Goal: Information Seeking & Learning: Learn about a topic

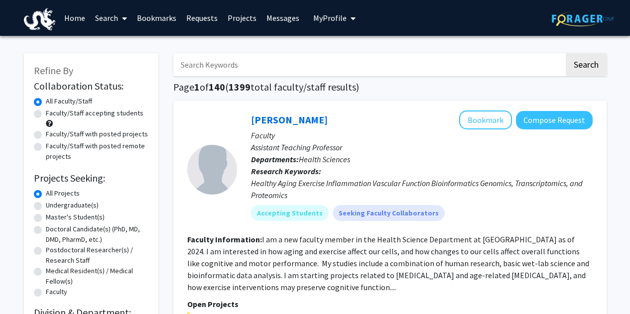
click at [259, 63] on input "Search Keywords" at bounding box center [368, 64] width 391 height 23
type input "ASURS"
click at [566, 53] on button "Search" at bounding box center [586, 64] width 41 height 23
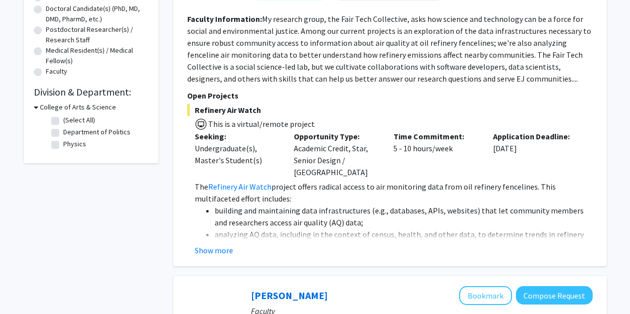
scroll to position [226, 0]
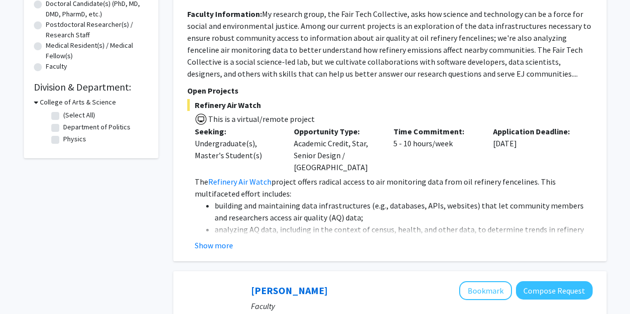
click at [206, 227] on fg-read-more "The Refinery Air Watch project offers radical access to air monitoring data fro…" at bounding box center [389, 214] width 405 height 76
click at [206, 239] on div "[PERSON_NAME] Bookmark Compose Request Faculty Professor Departments: Departmen…" at bounding box center [389, 68] width 433 height 386
click at [206, 239] on button "Show more" at bounding box center [214, 245] width 38 height 12
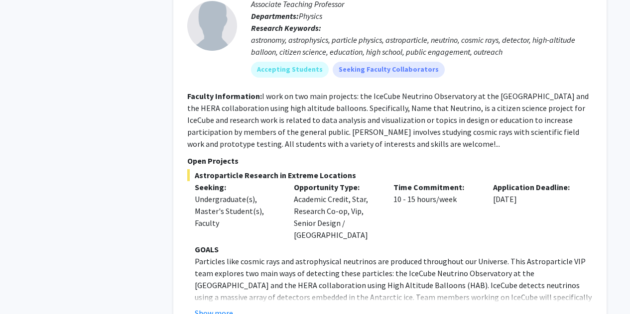
scroll to position [735, 0]
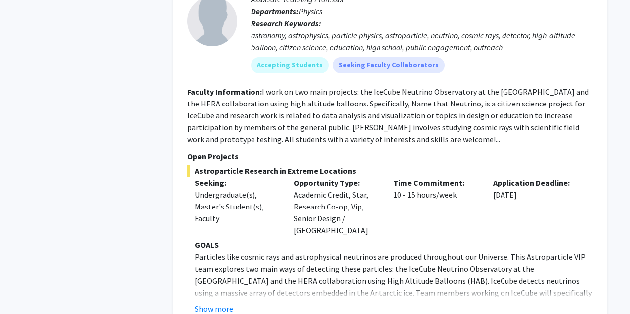
click at [206, 266] on fg-read-more "GOALS Particles like cosmic rays and astrophysical neutrinos are produced throu…" at bounding box center [389, 277] width 405 height 76
click at [204, 303] on button "Show more" at bounding box center [214, 309] width 38 height 12
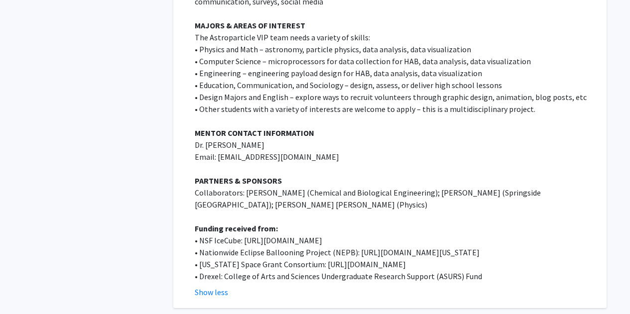
scroll to position [1321, 0]
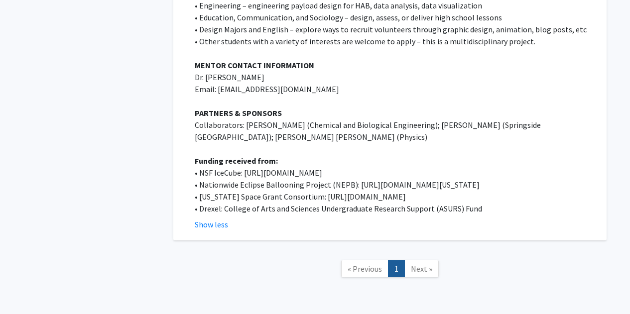
click at [430, 260] on link "Next »" at bounding box center [421, 268] width 34 height 17
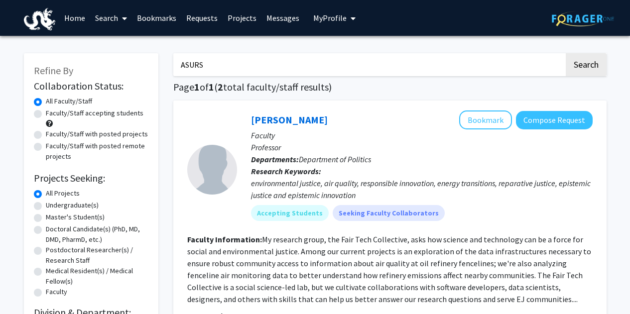
scroll to position [34, 0]
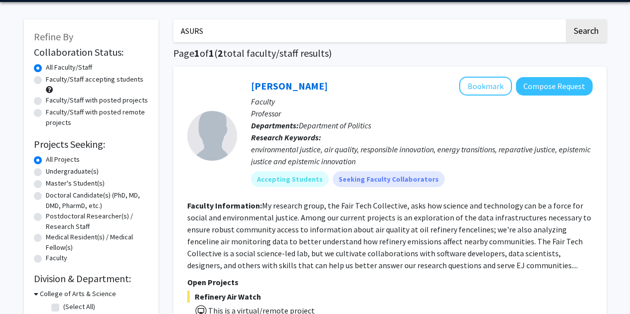
click at [46, 170] on label "Undergraduate(s)" at bounding box center [72, 171] width 53 height 10
click at [46, 170] on input "Undergraduate(s)" at bounding box center [49, 169] width 6 height 6
radio input "true"
